Goal: Task Accomplishment & Management: Manage account settings

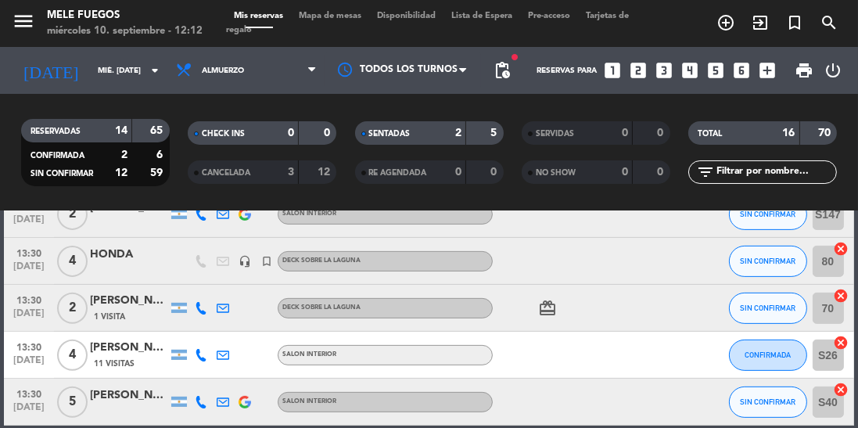
scroll to position [7, 0]
click at [339, 12] on span "Mapa de mesas" at bounding box center [330, 16] width 78 height 9
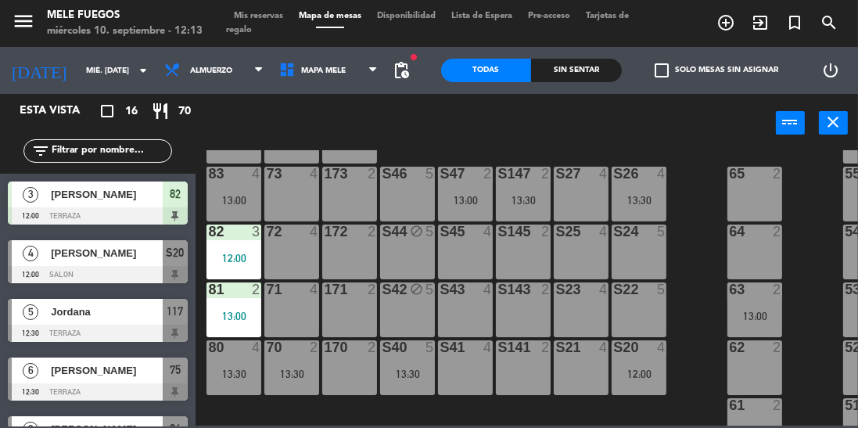
scroll to position [244, 0]
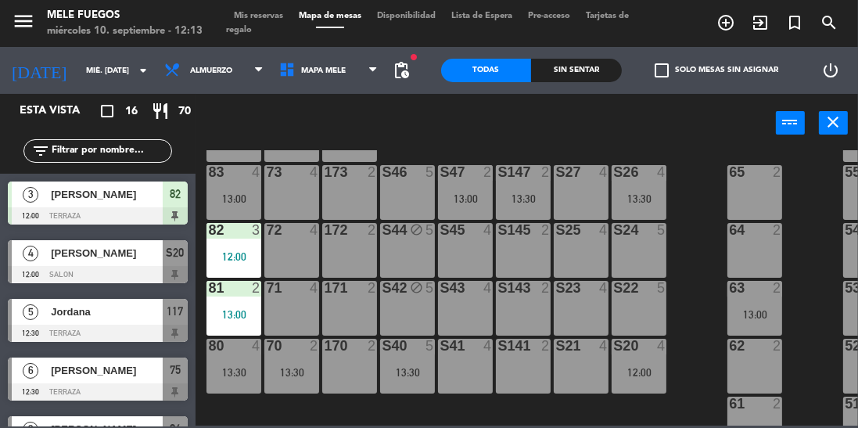
click at [348, 309] on div "171 2" at bounding box center [349, 308] width 55 height 55
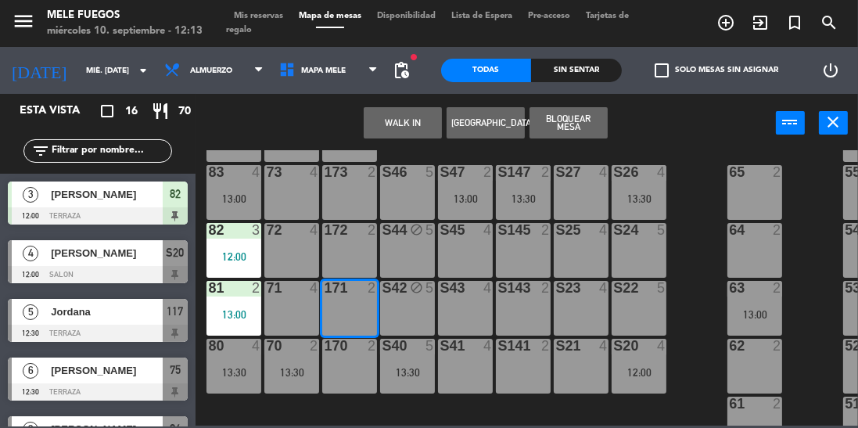
click at [569, 122] on button "Bloquear Mesa" at bounding box center [569, 122] width 78 height 31
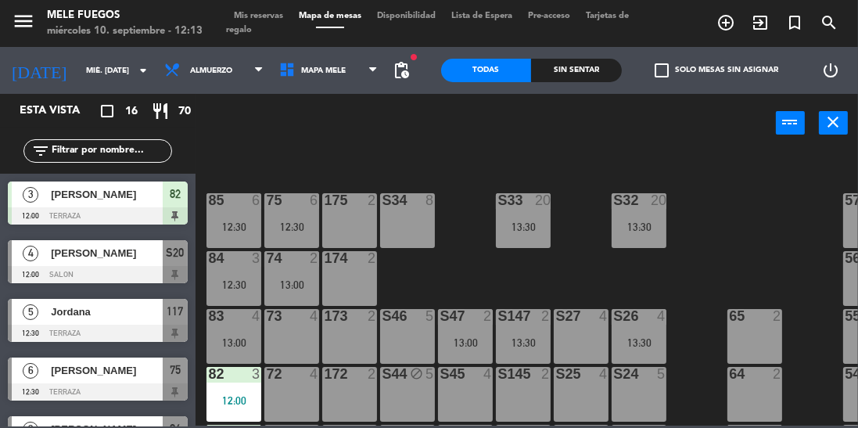
scroll to position [95, 0]
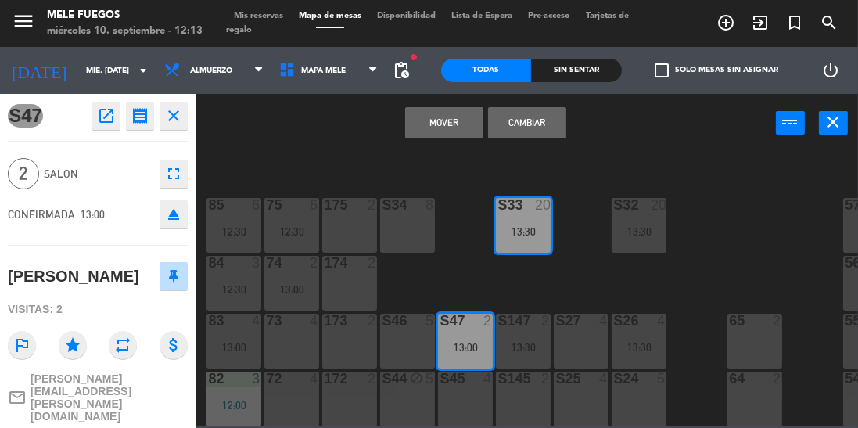
click at [574, 282] on div "100 8 101 8 102 8 103 8 104 8 S32 20 13:30 S33 20 13:30 S34 8 75 6 12:30 85 6 1…" at bounding box center [531, 287] width 654 height 275
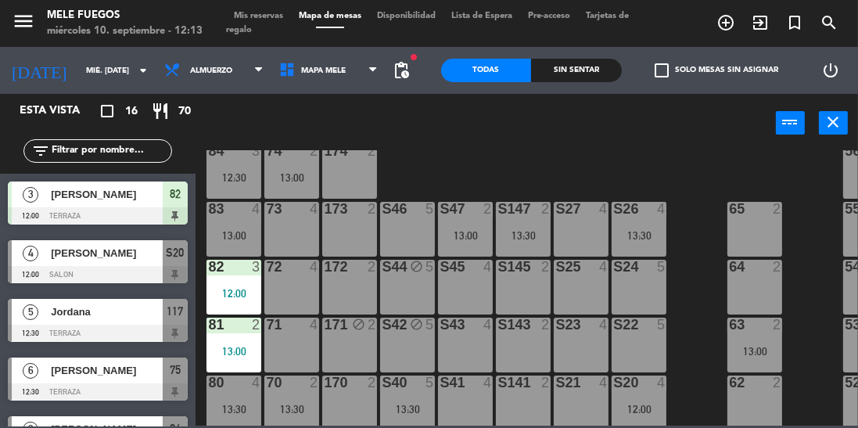
scroll to position [207, 0]
click at [652, 283] on div "S24 5" at bounding box center [639, 287] width 55 height 55
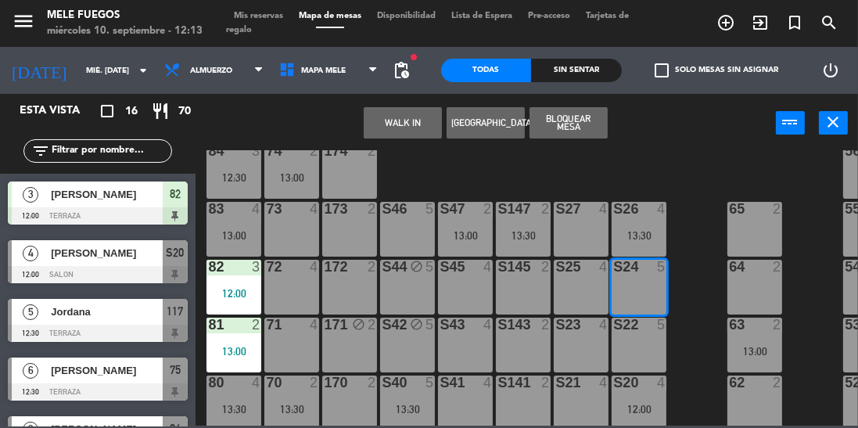
click at [584, 132] on button "Bloquear Mesa" at bounding box center [569, 122] width 78 height 31
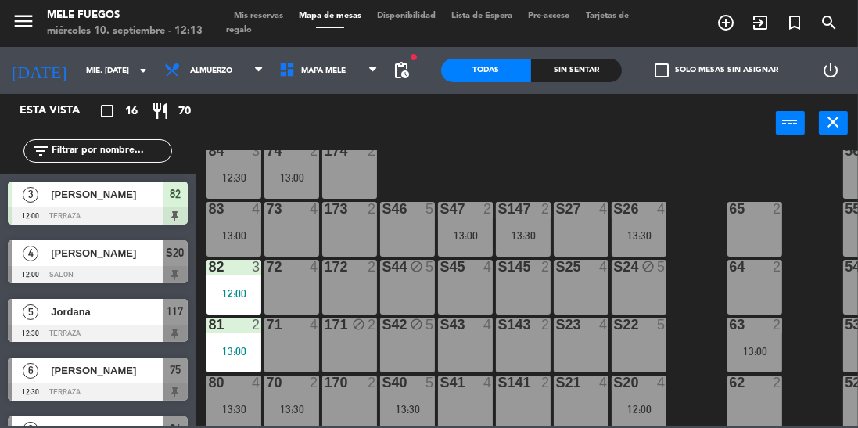
click at [648, 343] on div "S22 5" at bounding box center [639, 345] width 55 height 55
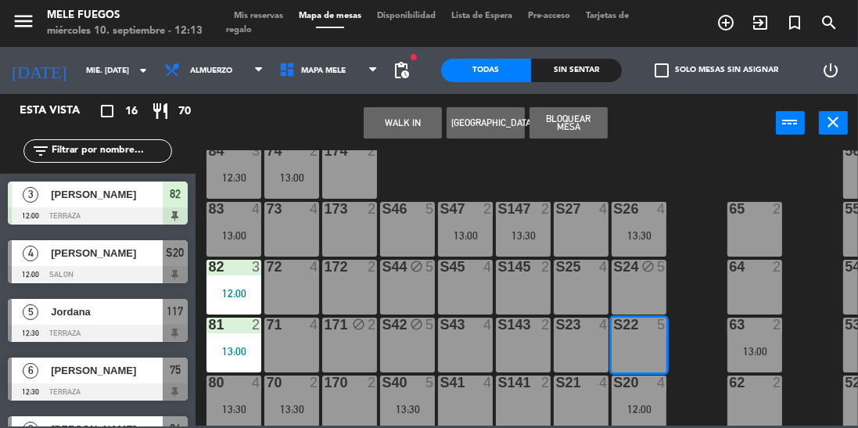
click at [567, 128] on button "Bloquear Mesa" at bounding box center [569, 122] width 78 height 31
click at [598, 110] on button "Bloquear Mesa" at bounding box center [569, 122] width 78 height 31
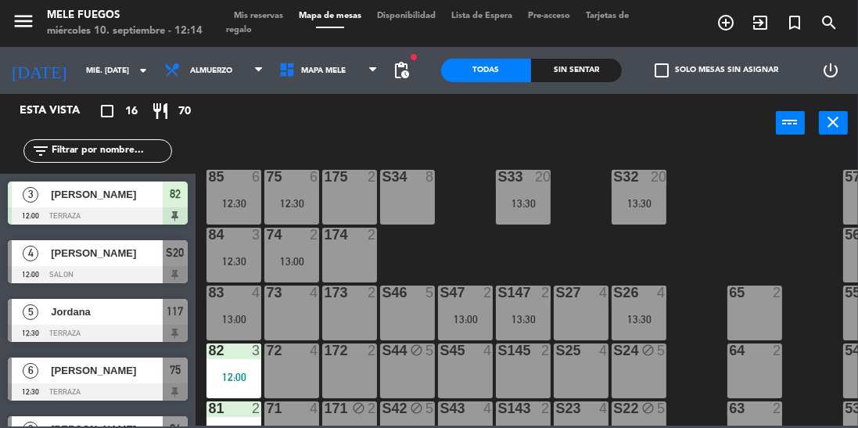
scroll to position [124, 0]
click at [296, 324] on div "73 4" at bounding box center [291, 313] width 55 height 55
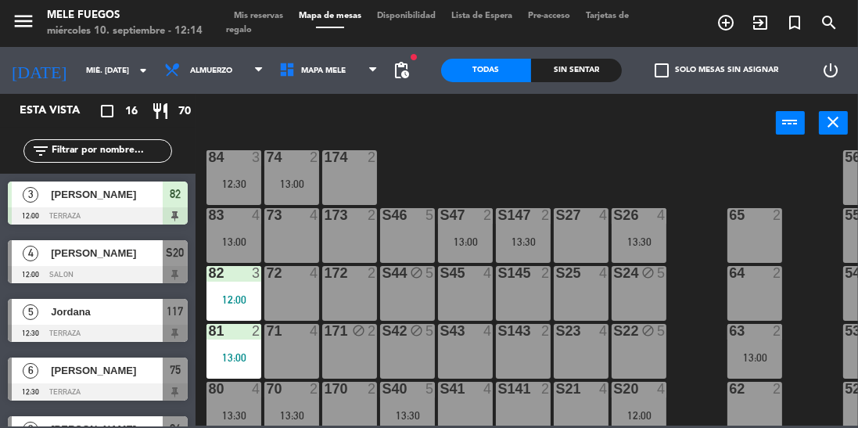
scroll to position [201, 0]
click at [300, 301] on div "72 4" at bounding box center [291, 293] width 55 height 55
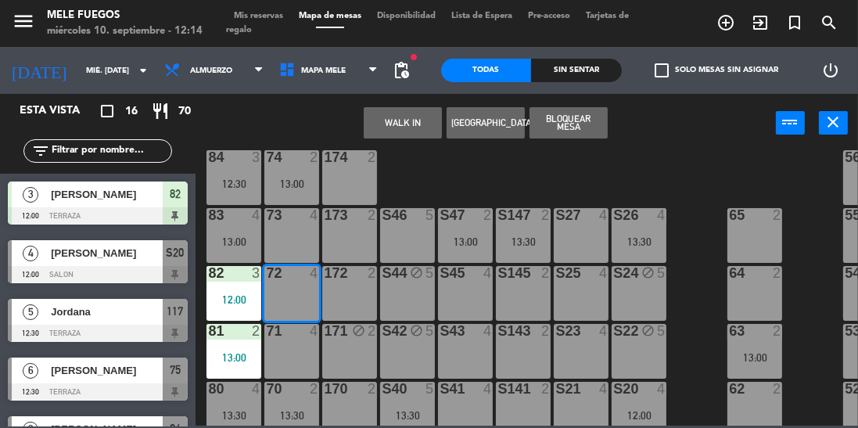
click at [307, 245] on div "73 4" at bounding box center [291, 235] width 55 height 55
click at [566, 123] on button "Bloquear Mesa" at bounding box center [569, 122] width 78 height 31
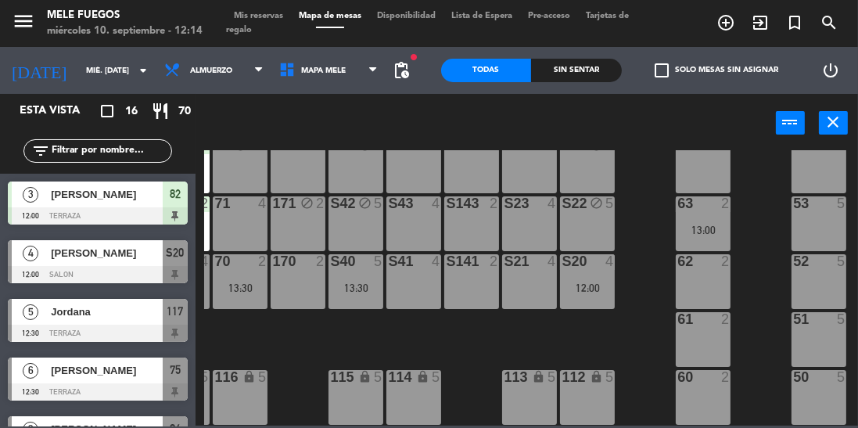
scroll to position [333, 52]
click at [812, 373] on div at bounding box center [819, 377] width 26 height 14
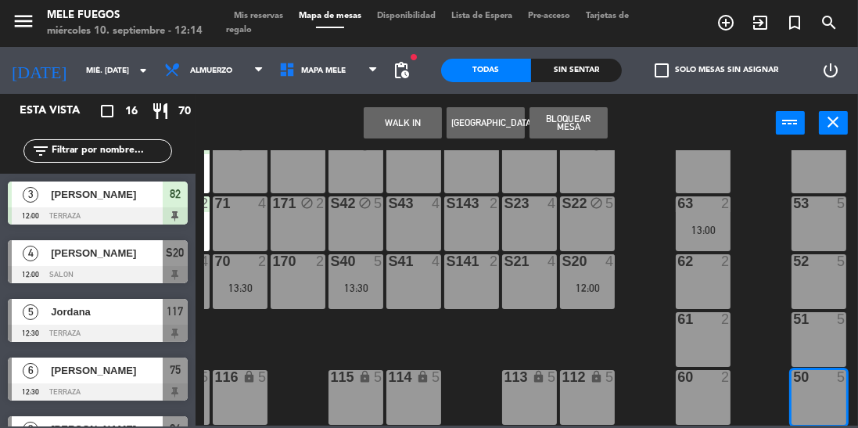
click at [586, 123] on button "Bloquear Mesa" at bounding box center [569, 122] width 78 height 31
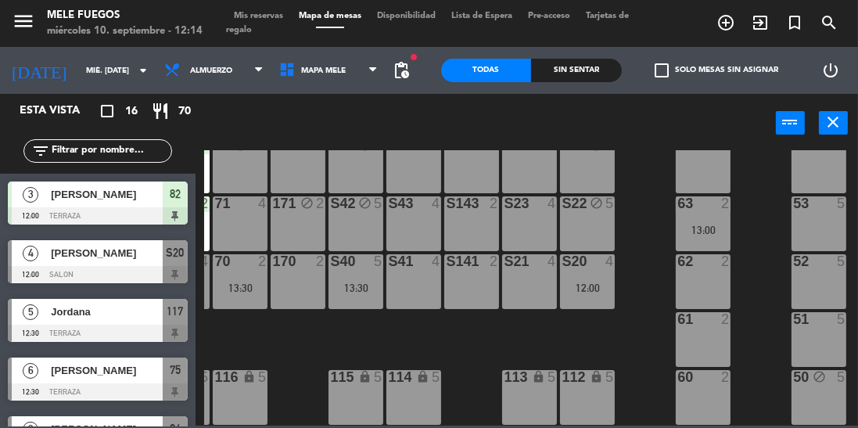
click at [829, 337] on div "51 5" at bounding box center [819, 339] width 55 height 55
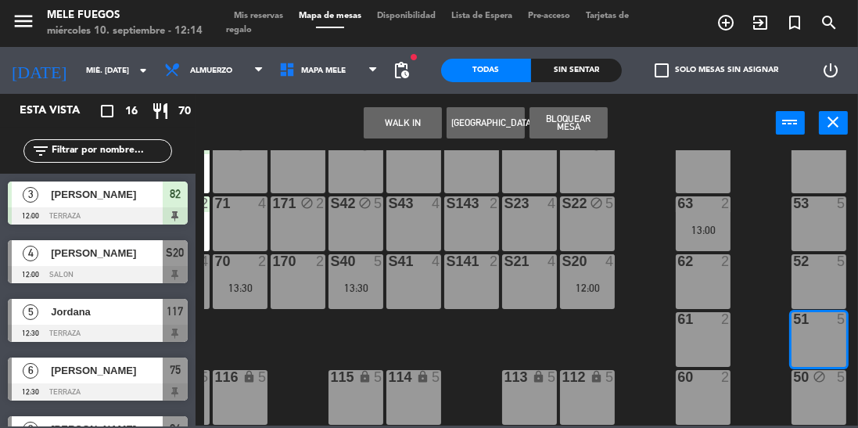
click at [570, 113] on button "Bloquear Mesa" at bounding box center [569, 122] width 78 height 31
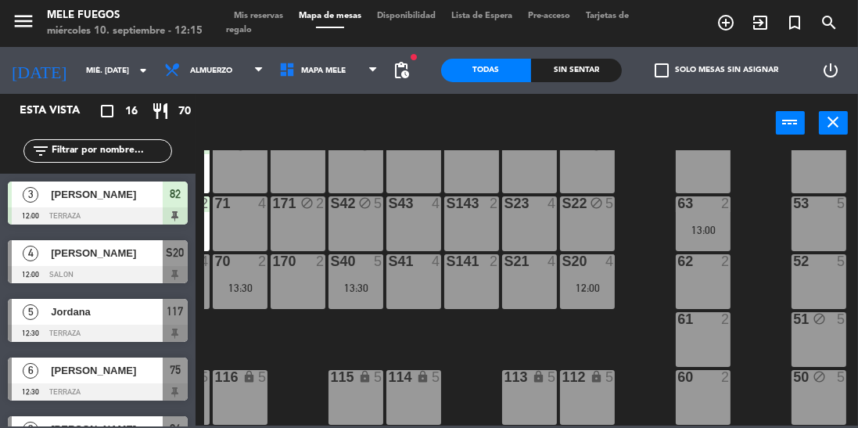
click at [704, 395] on div "60 2" at bounding box center [703, 397] width 55 height 55
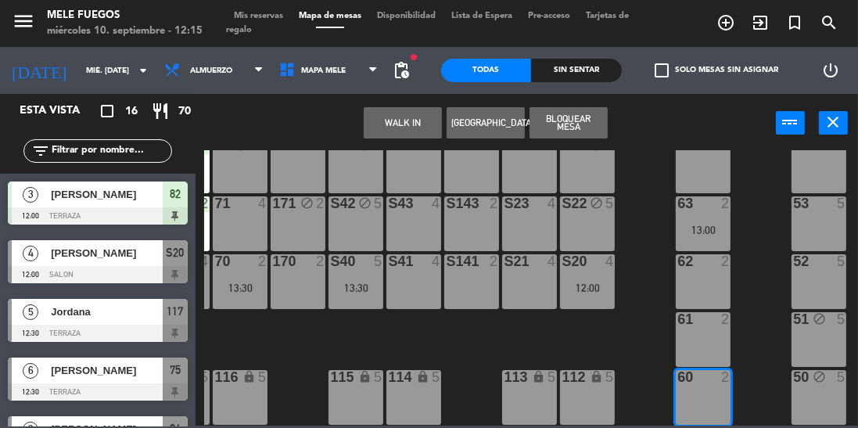
click at [580, 113] on button "Bloquear Mesa" at bounding box center [569, 122] width 78 height 31
click at [705, 342] on div "61 2" at bounding box center [703, 339] width 55 height 55
click at [585, 126] on button "Bloquear Mesa" at bounding box center [569, 122] width 78 height 31
click at [573, 129] on div "WALK IN [GEOGRAPHIC_DATA] Bloquear Mesa power_input close" at bounding box center [486, 123] width 580 height 59
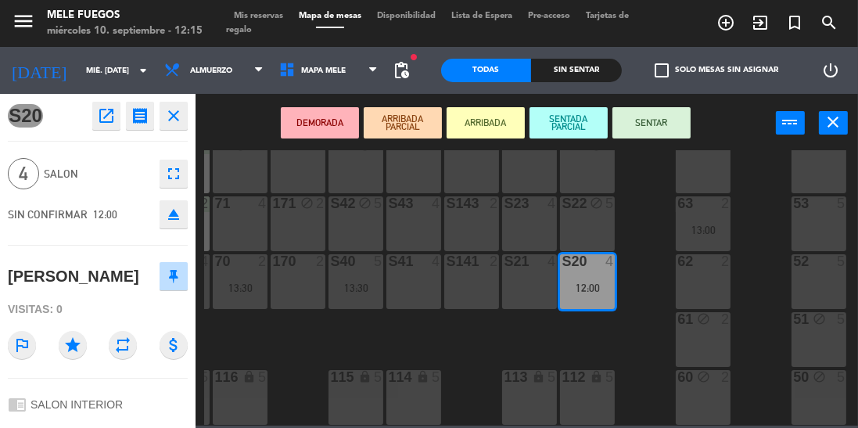
click at [649, 264] on div "100 8 101 8 102 8 103 8 104 8 S32 20 13:30 S33 20 13:30 S34 8 75 6 12:30 85 6 1…" at bounding box center [531, 287] width 654 height 275
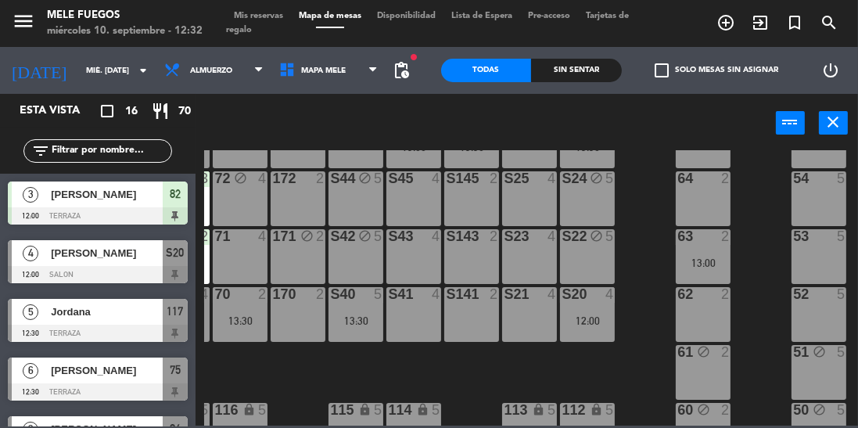
scroll to position [296, 0]
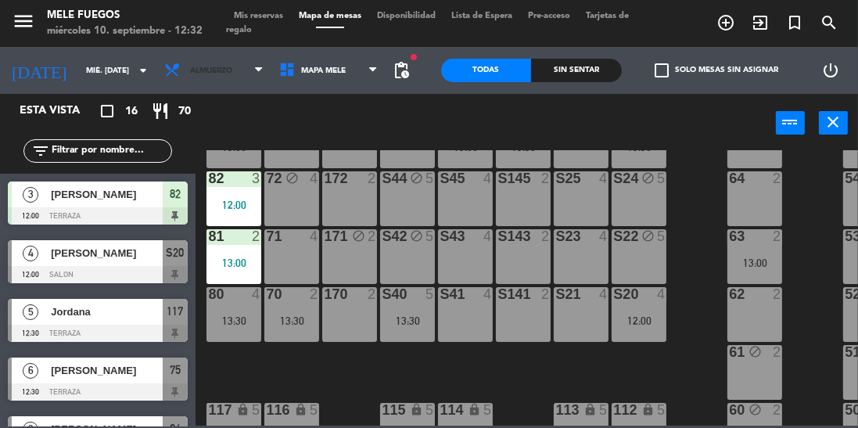
click at [219, 56] on span "Almuerzo" at bounding box center [213, 70] width 115 height 34
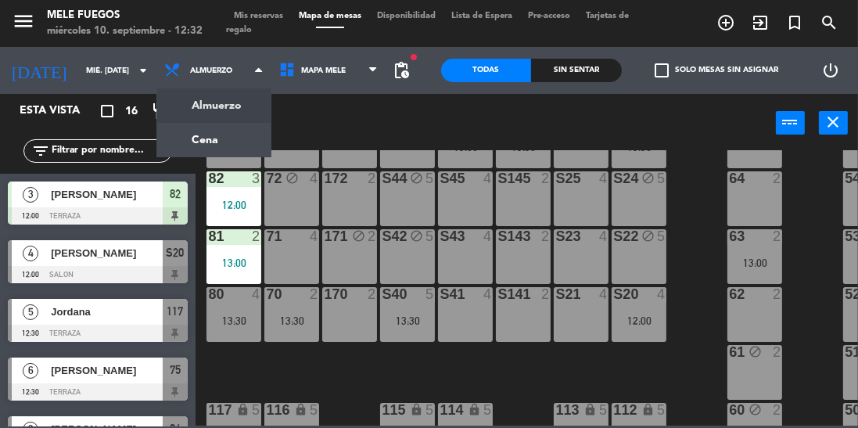
click at [217, 147] on ng-component "menu Mele Fuegos miércoles 10. septiembre - 12:32 Mis reservas Mapa de mesas Di…" at bounding box center [429, 213] width 858 height 426
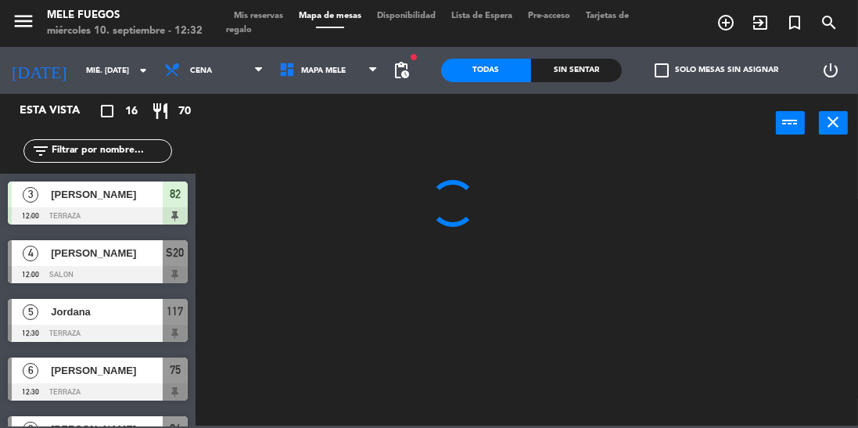
scroll to position [0, 0]
click at [292, 77] on icon at bounding box center [289, 70] width 23 height 17
click at [275, 196] on div at bounding box center [531, 287] width 654 height 275
click at [91, 77] on input "mié. [DATE]" at bounding box center [135, 71] width 115 height 24
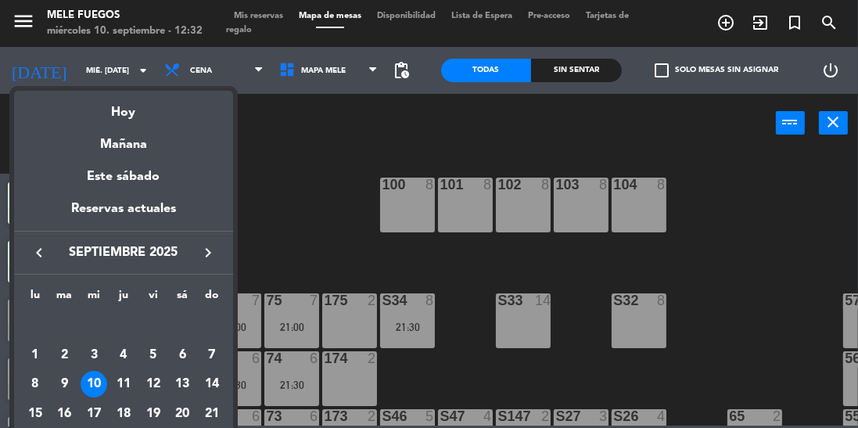
click at [124, 142] on div "Mañana" at bounding box center [123, 139] width 219 height 32
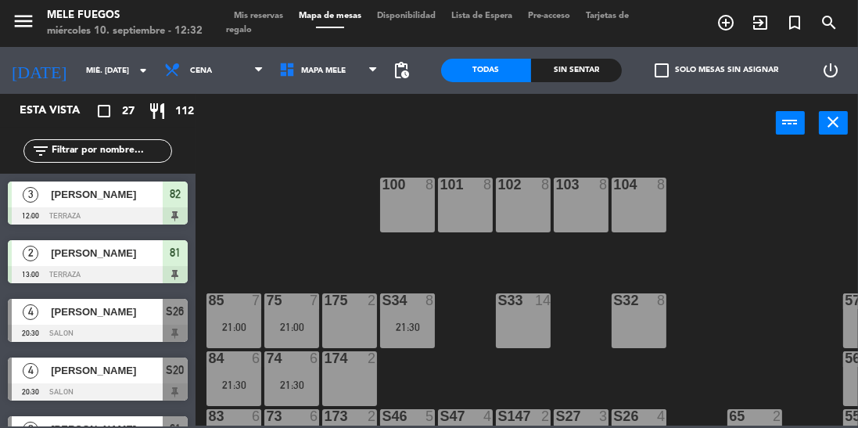
type input "[DEMOGRAPHIC_DATA] [DATE]"
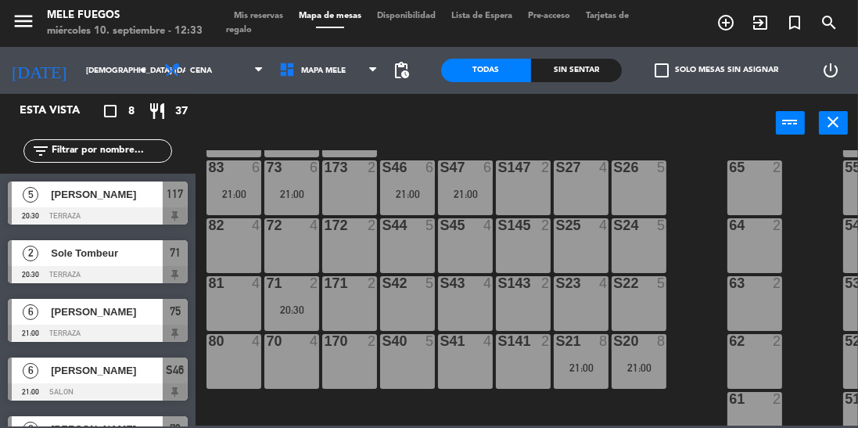
scroll to position [260, 0]
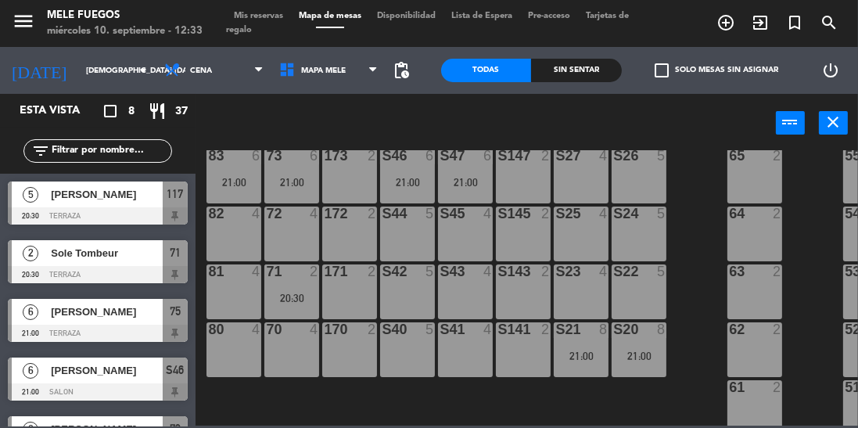
click at [707, 347] on div "100 8 101 8 102 8 103 8 104 8 S32 8 S33 14 S34 8 75 6 21:00 85 6 21:00 175 2 57…" at bounding box center [531, 287] width 654 height 275
click at [796, 16] on icon "turned_in_not" at bounding box center [794, 22] width 19 height 19
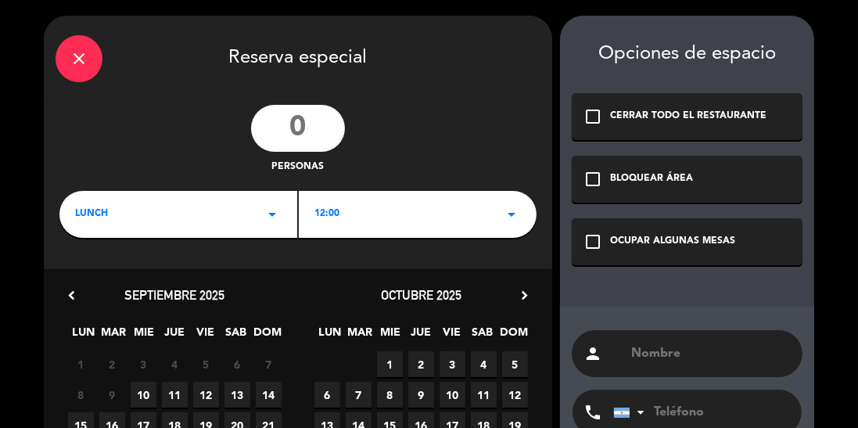
click at [320, 135] on input "number" at bounding box center [298, 128] width 94 height 47
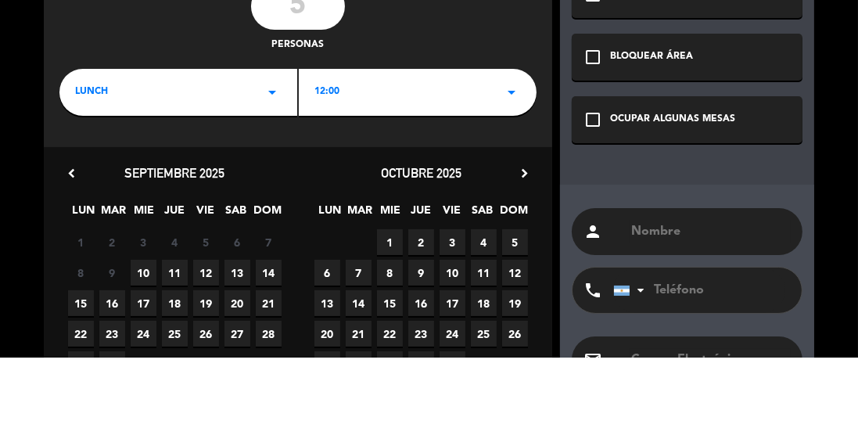
scroll to position [63, 0]
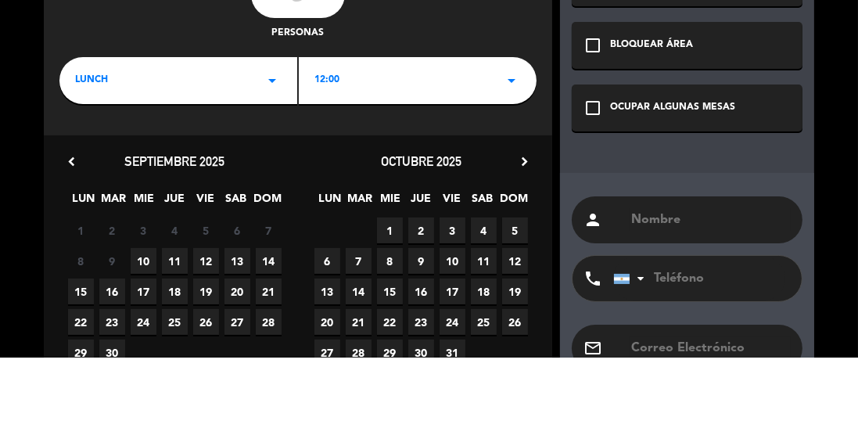
type input "5"
click at [241, 160] on div "LUNCH arrow_drop_down" at bounding box center [178, 151] width 238 height 47
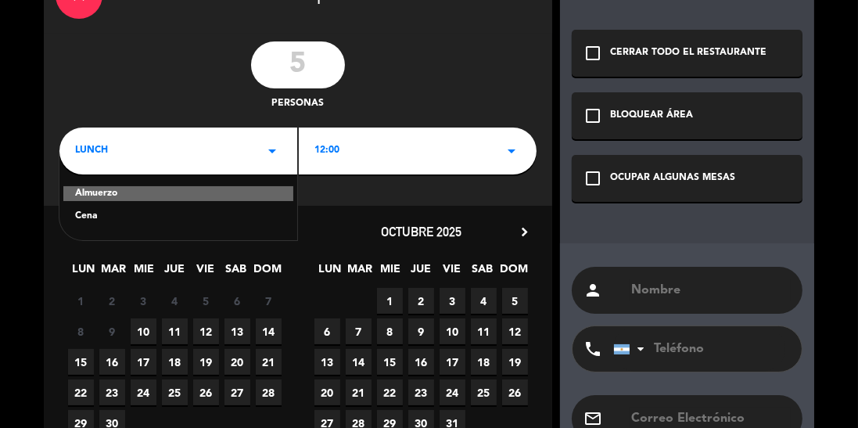
click at [201, 219] on div "Cena" at bounding box center [178, 217] width 207 height 16
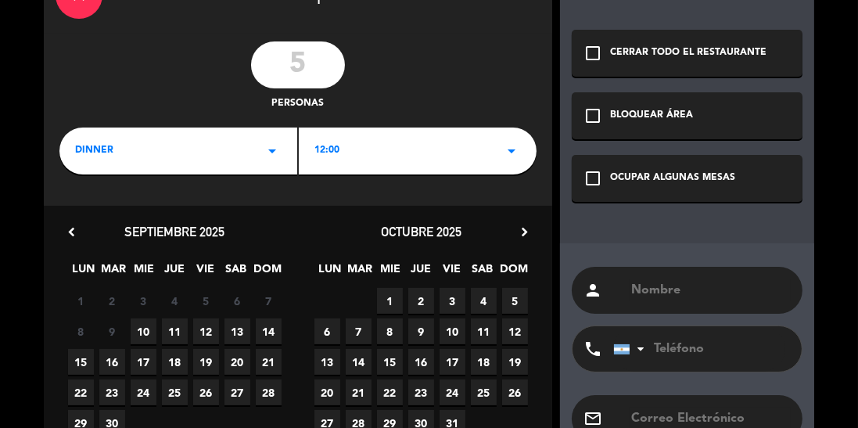
click at [408, 145] on div "12:00 arrow_drop_down" at bounding box center [418, 151] width 238 height 47
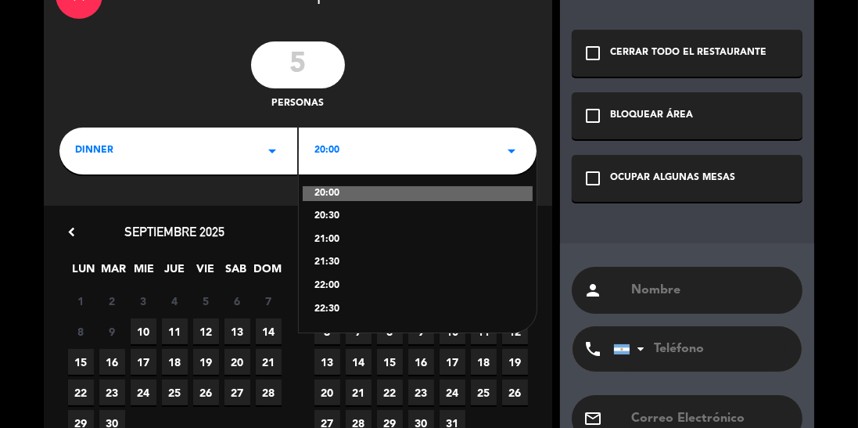
click at [367, 192] on div "20:00" at bounding box center [418, 194] width 230 height 16
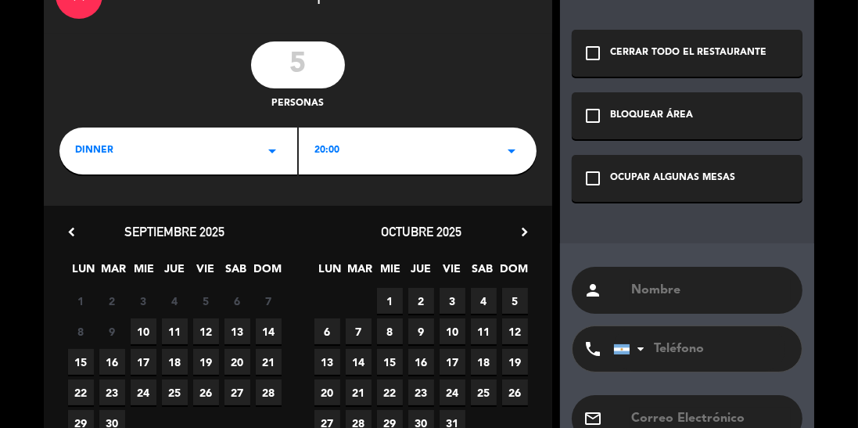
click at [178, 332] on span "11" at bounding box center [175, 331] width 26 height 26
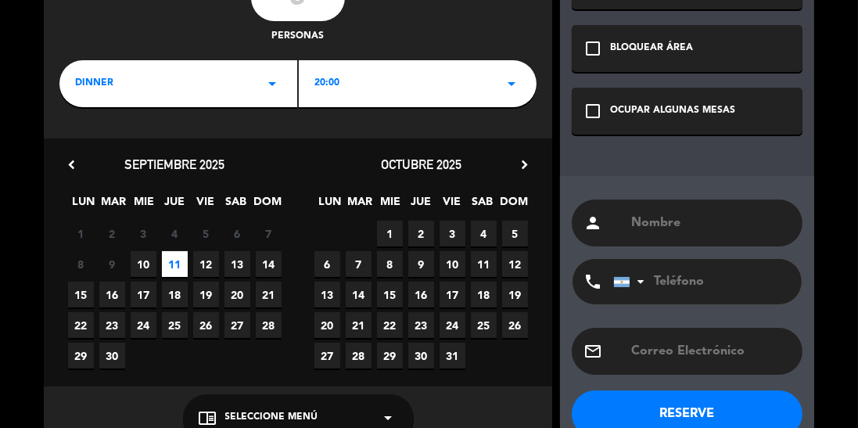
scroll to position [167, 0]
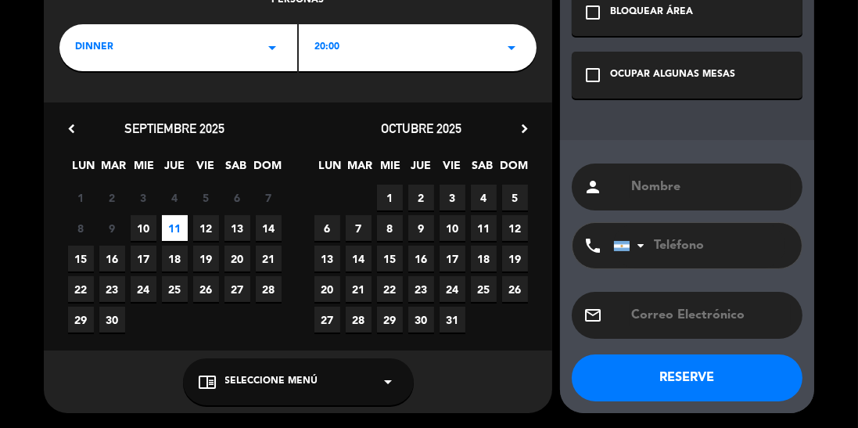
click at [258, 381] on span "Seleccione Menú" at bounding box center [271, 382] width 93 height 16
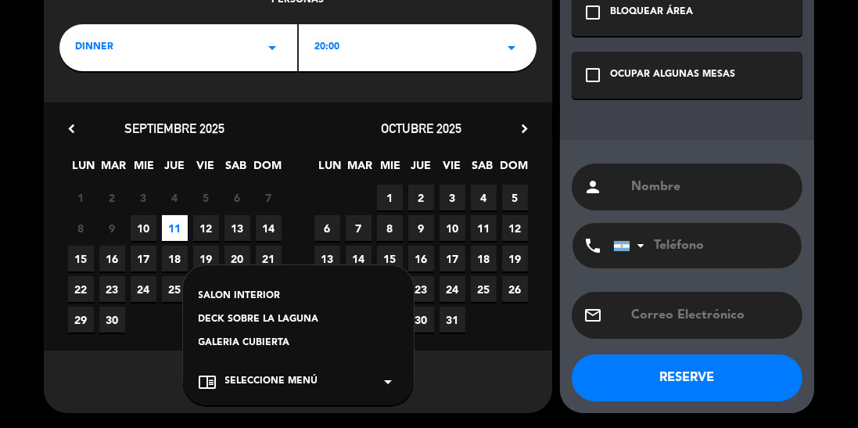
click at [289, 320] on div "DECK SOBRE LA LAGUNA" at bounding box center [298, 320] width 199 height 16
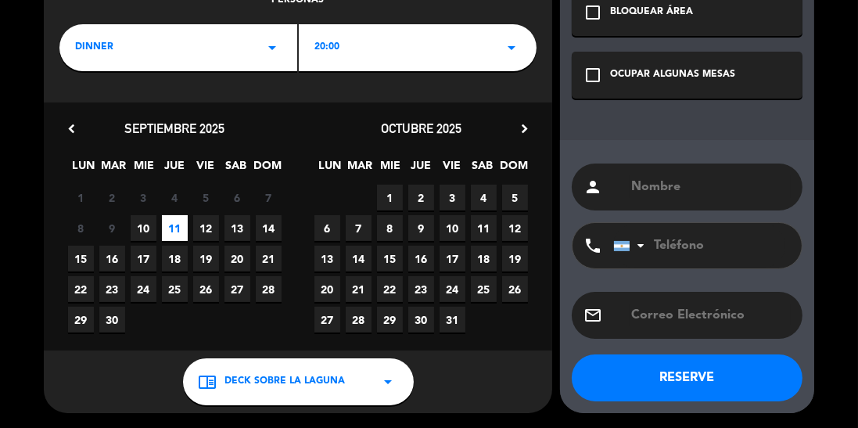
click at [623, 81] on div "OCUPAR ALGUNAS MESAS" at bounding box center [672, 75] width 125 height 16
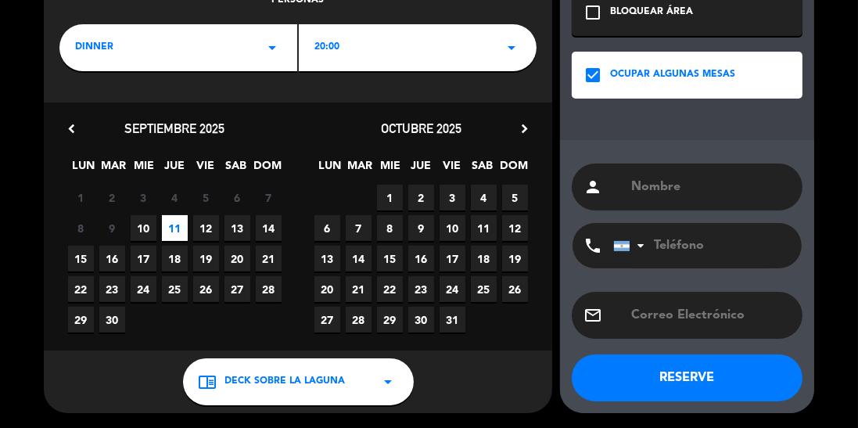
click at [646, 191] on input "text" at bounding box center [710, 187] width 161 height 22
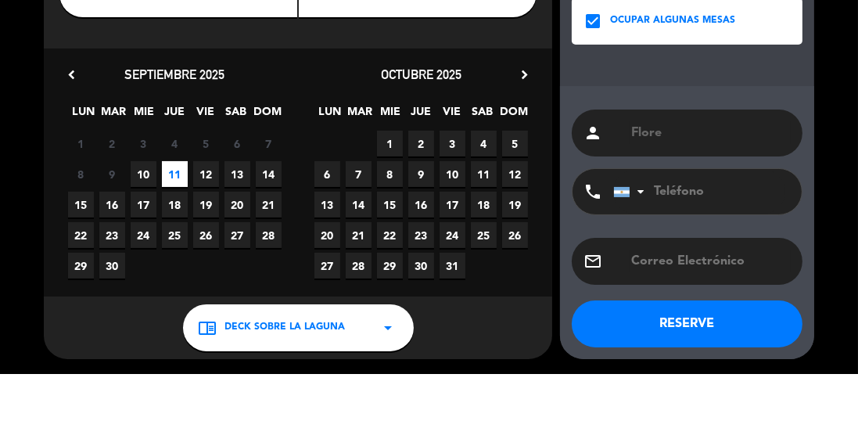
click at [819, 145] on div "close Reserva especial 5 personas dinner arrow_drop_down 20:00 arrow_drop_down …" at bounding box center [429, 130] width 858 height 595
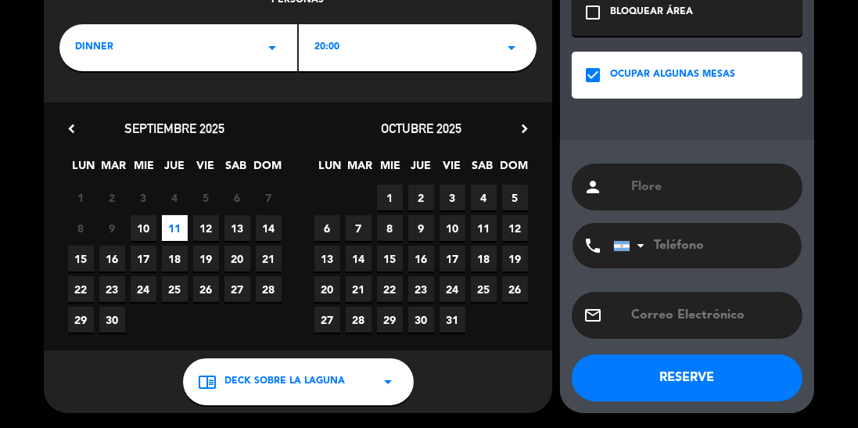
click at [695, 179] on input "Flore" at bounding box center [710, 187] width 161 height 22
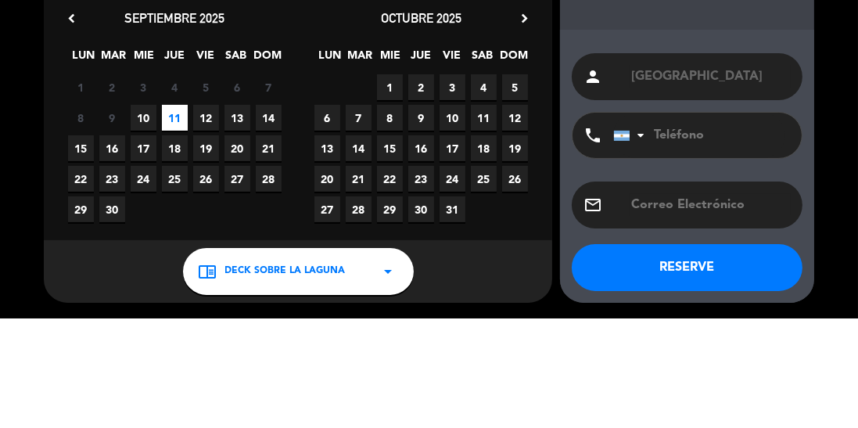
type input "[GEOGRAPHIC_DATA]"
click at [814, 152] on div "close Reserva especial 5 personas dinner arrow_drop_down 20:00 arrow_drop_down …" at bounding box center [429, 130] width 858 height 595
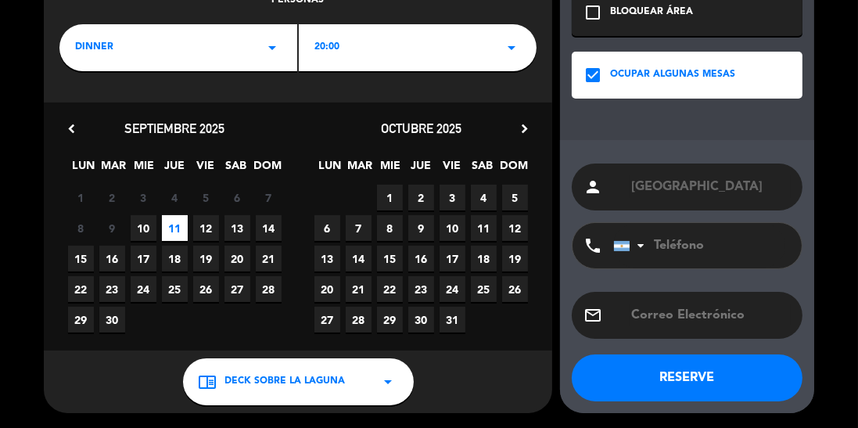
click at [660, 369] on button "RESERVE" at bounding box center [687, 377] width 231 height 47
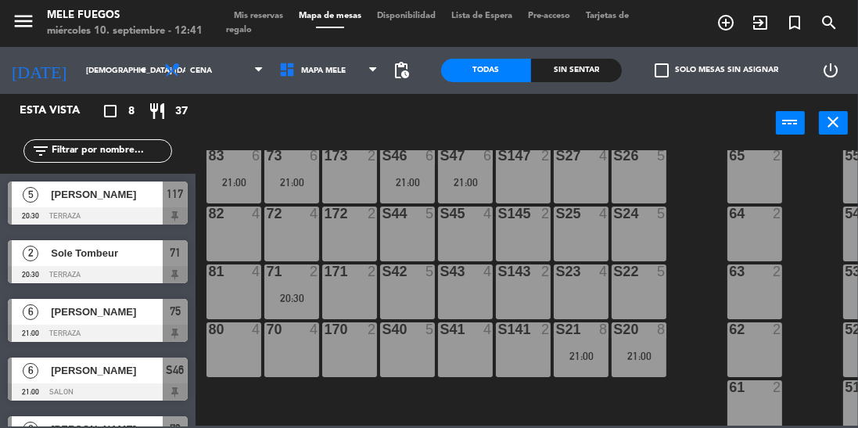
scroll to position [336, 0]
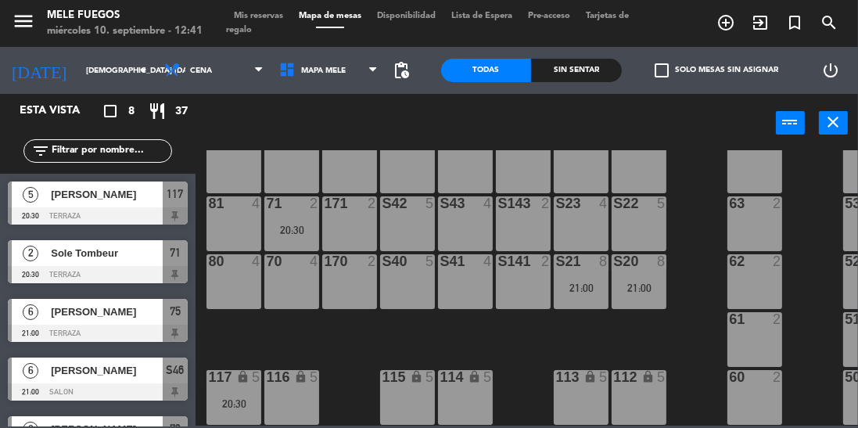
click at [303, 382] on div "116 lock 5" at bounding box center [291, 397] width 55 height 55
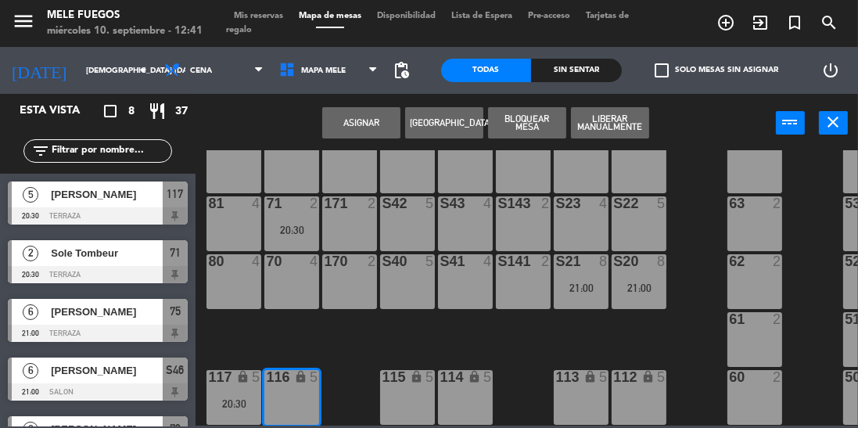
click at [379, 123] on button "Asignar" at bounding box center [361, 122] width 78 height 31
click at [828, 113] on icon "close" at bounding box center [833, 122] width 19 height 19
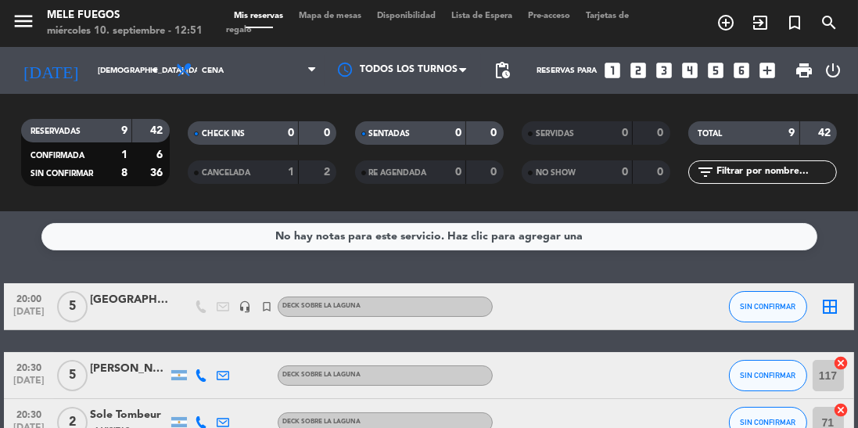
click at [106, 74] on input "[DEMOGRAPHIC_DATA] [DATE]" at bounding box center [147, 71] width 115 height 24
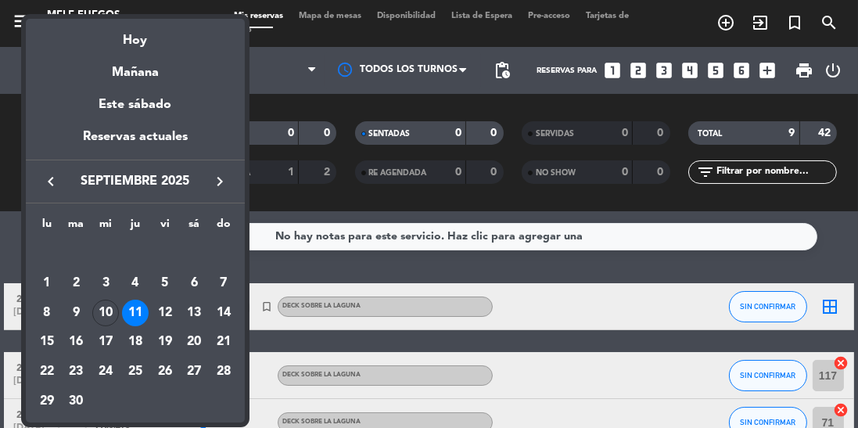
click at [180, 45] on div "Hoy" at bounding box center [135, 35] width 219 height 32
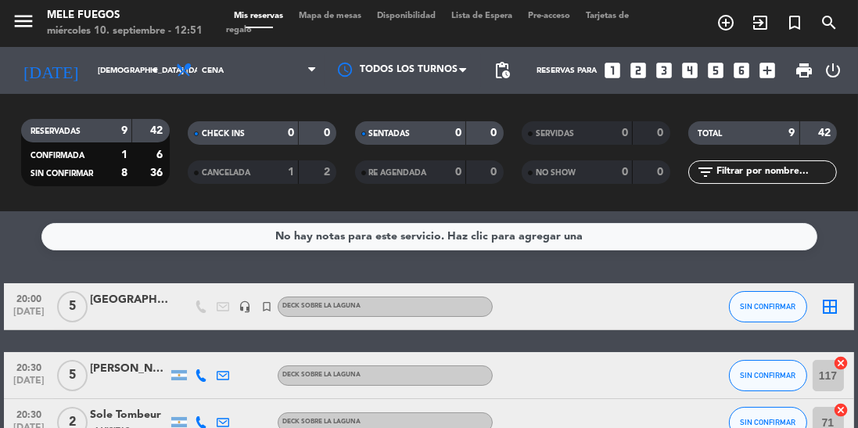
type input "mié. [DATE]"
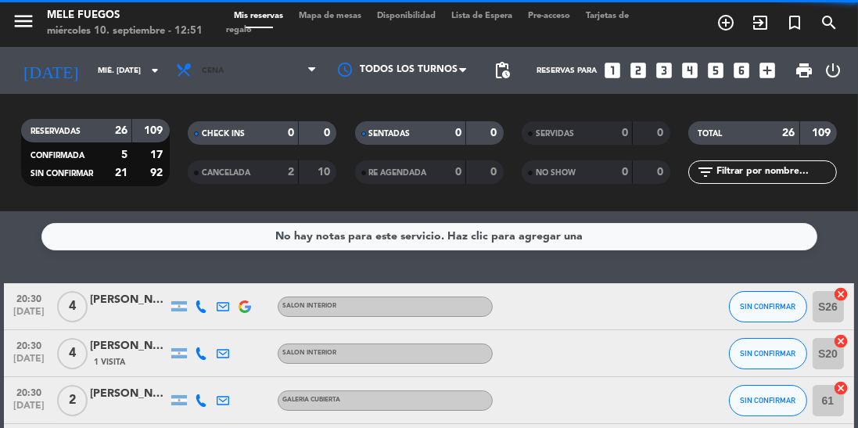
click at [239, 84] on span "Cena" at bounding box center [246, 70] width 156 height 34
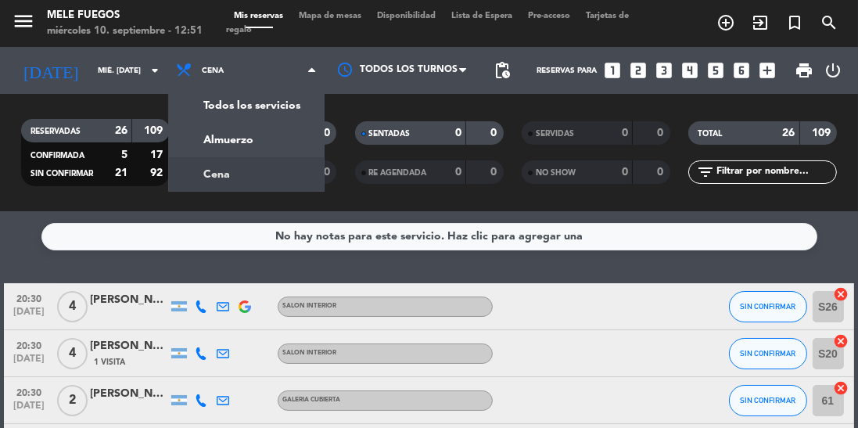
click at [284, 149] on div "menu Mele Fuegos miércoles 10. septiembre - 12:51 Mis reservas Mapa de mesas Di…" at bounding box center [429, 105] width 858 height 211
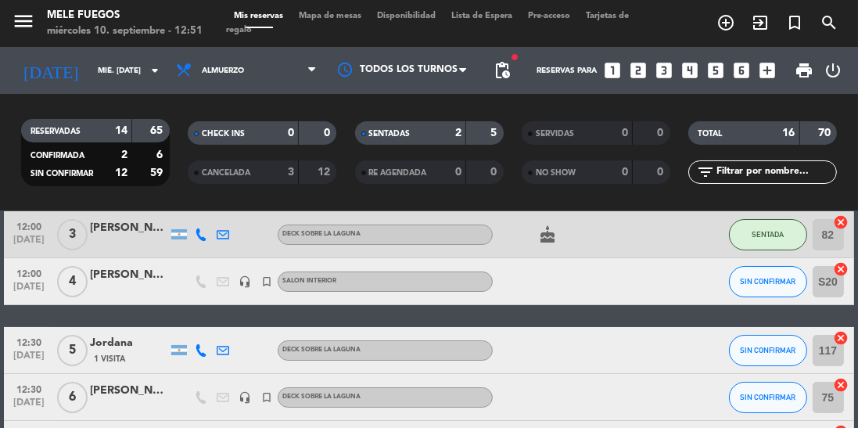
scroll to position [81, 0]
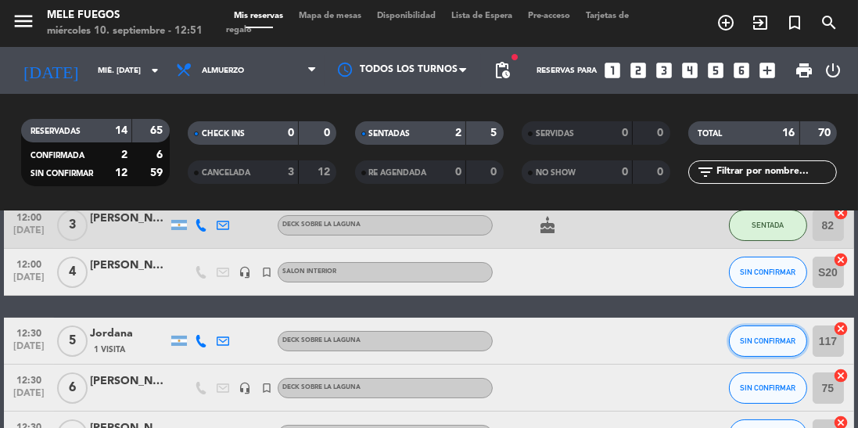
click at [770, 339] on span "SIN CONFIRMAR" at bounding box center [768, 340] width 56 height 9
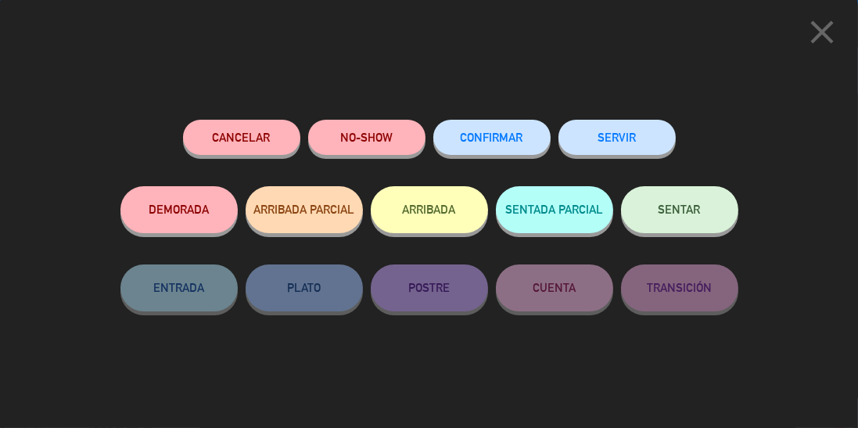
click at [695, 211] on span "SENTAR" at bounding box center [680, 209] width 42 height 13
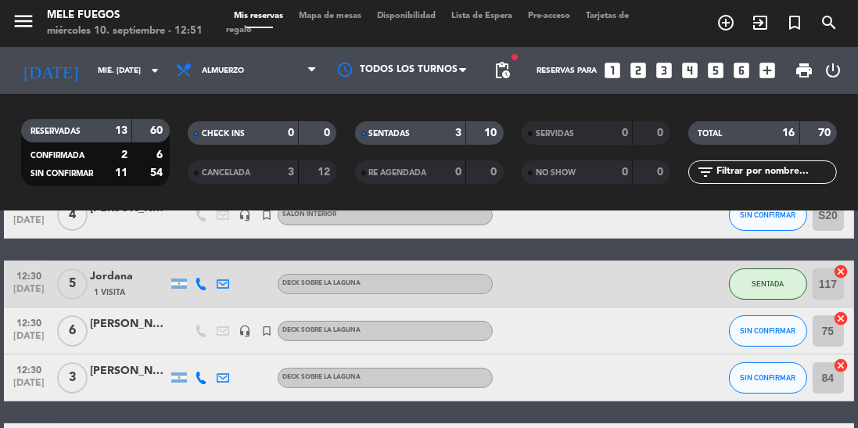
scroll to position [145, 0]
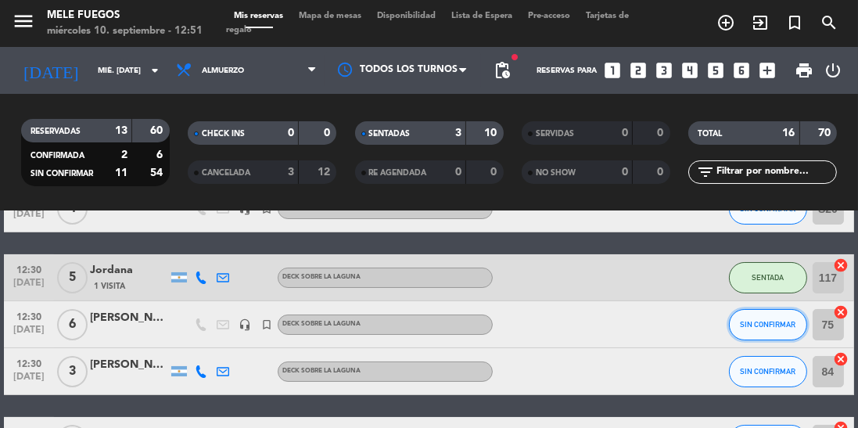
click at [770, 318] on button "SIN CONFIRMAR" at bounding box center [768, 324] width 78 height 31
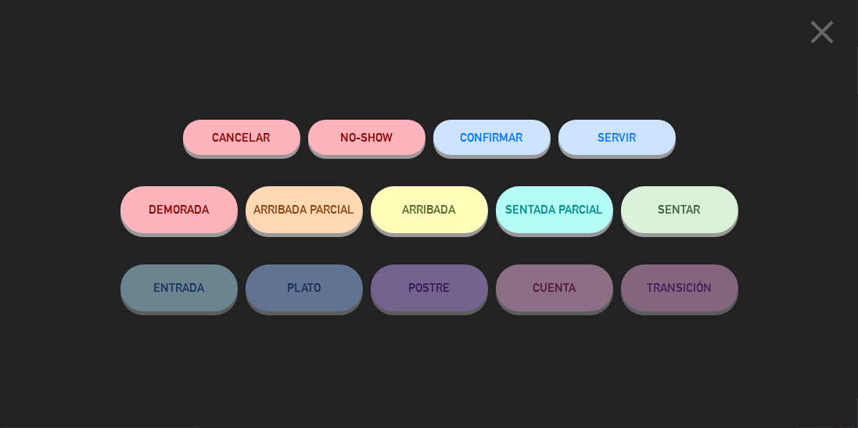
click at [692, 216] on span "SENTAR" at bounding box center [680, 209] width 42 height 13
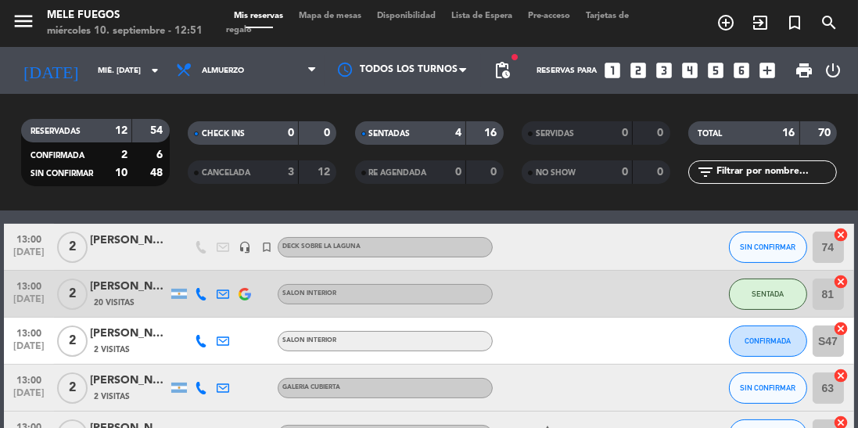
scroll to position [339, 0]
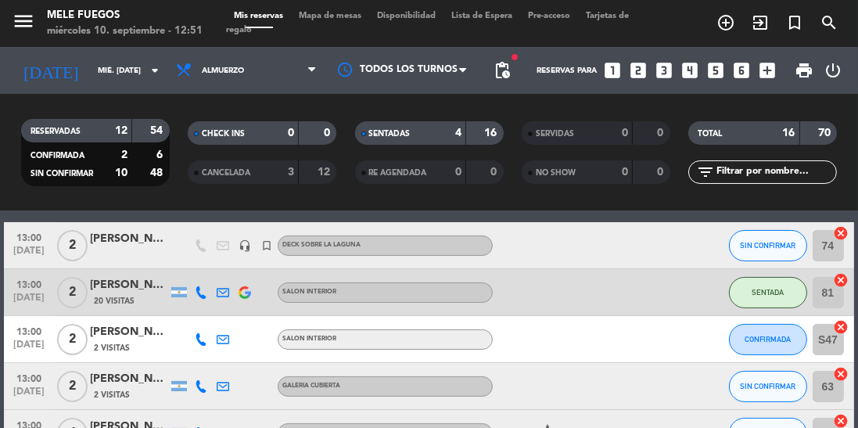
click at [846, 277] on icon "cancel" at bounding box center [842, 280] width 16 height 16
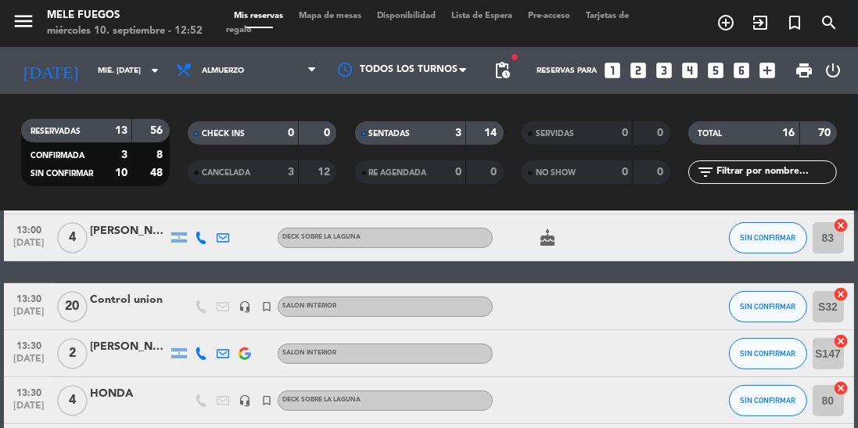
scroll to position [551, 0]
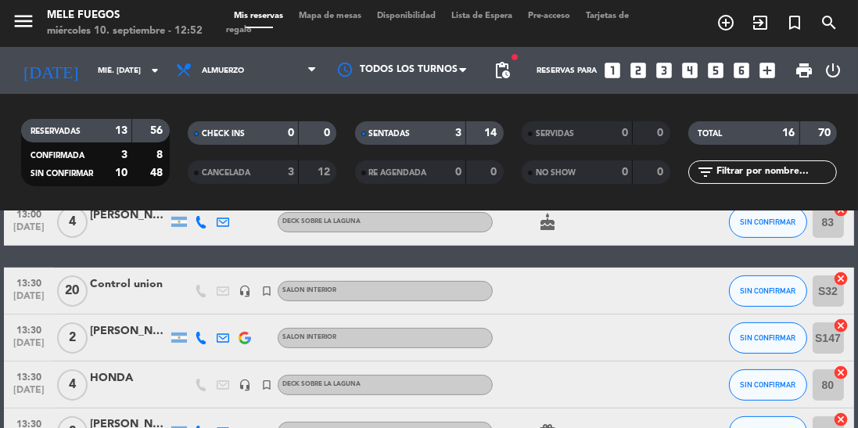
click at [582, 375] on div at bounding box center [558, 384] width 131 height 46
click at [601, 393] on div at bounding box center [558, 384] width 131 height 46
click at [846, 375] on icon "cancel" at bounding box center [842, 373] width 16 height 16
click at [841, 372] on icon "cancel" at bounding box center [842, 373] width 16 height 16
click at [645, 380] on div at bounding box center [645, 384] width 42 height 46
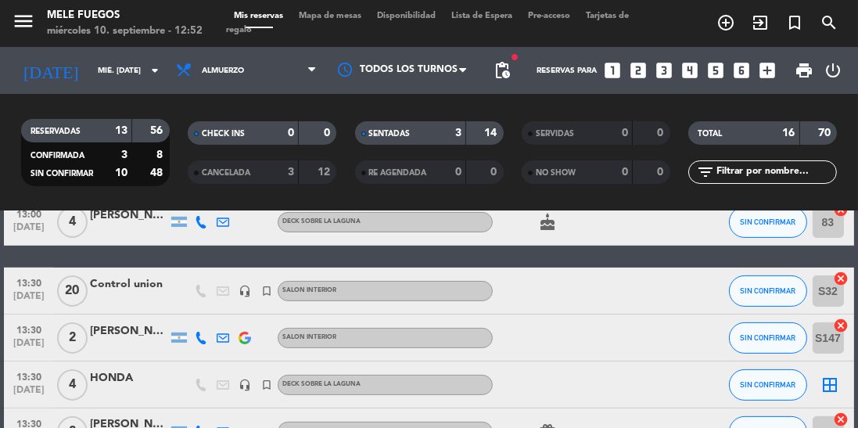
click at [153, 388] on div at bounding box center [129, 393] width 78 height 13
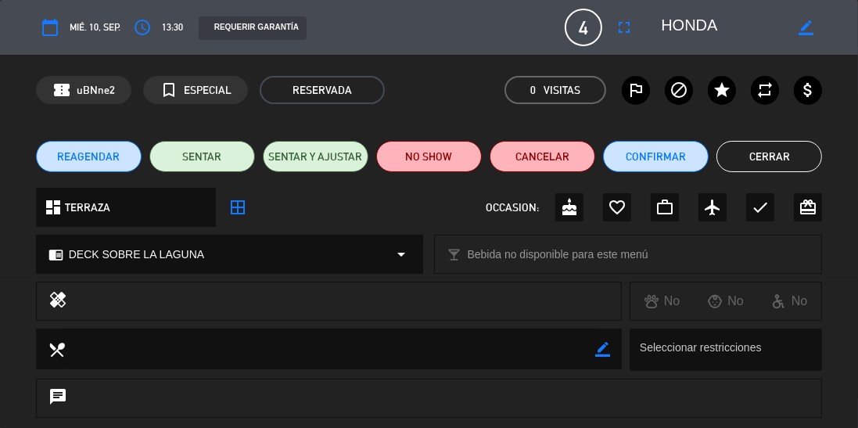
click at [761, 166] on button "Cerrar" at bounding box center [770, 156] width 106 height 31
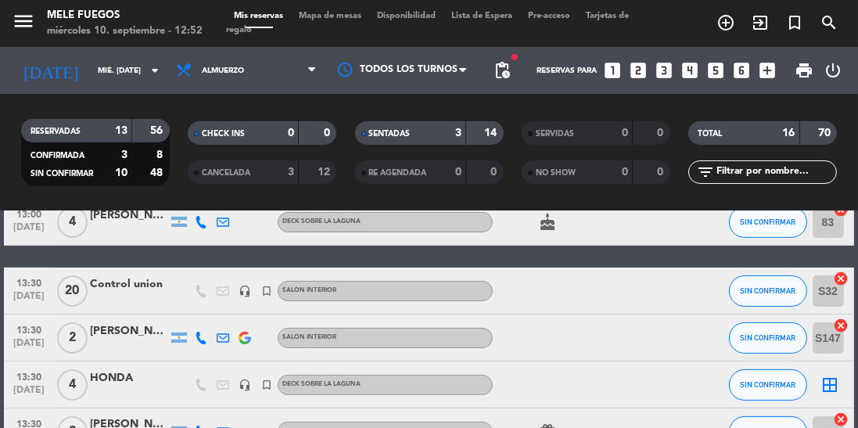
click at [161, 395] on div at bounding box center [129, 393] width 78 height 13
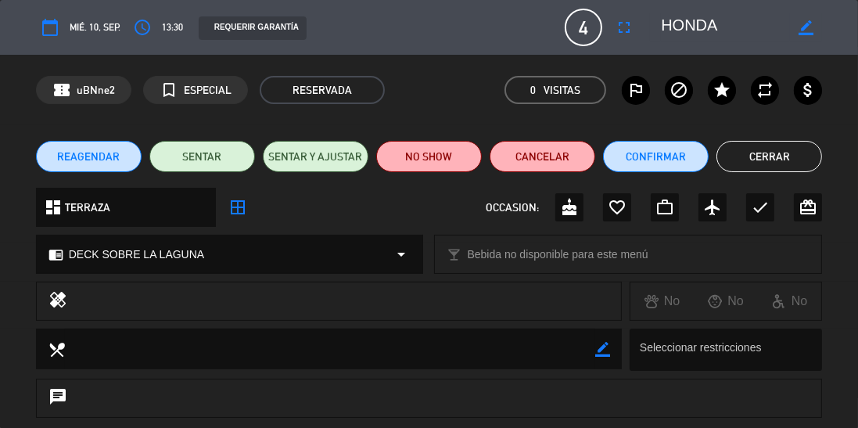
click at [4, 111] on div "confirmation_number uBNne2 turned_in_not ESPECIAL RESERVADA 0 Visitas outlined_…" at bounding box center [429, 90] width 858 height 70
click at [0, 194] on div "dashboard TERRAZA arrow_drop_down border_all OCCASION: cake favorite_border wor…" at bounding box center [429, 215] width 858 height 55
